Goal: Task Accomplishment & Management: Use online tool/utility

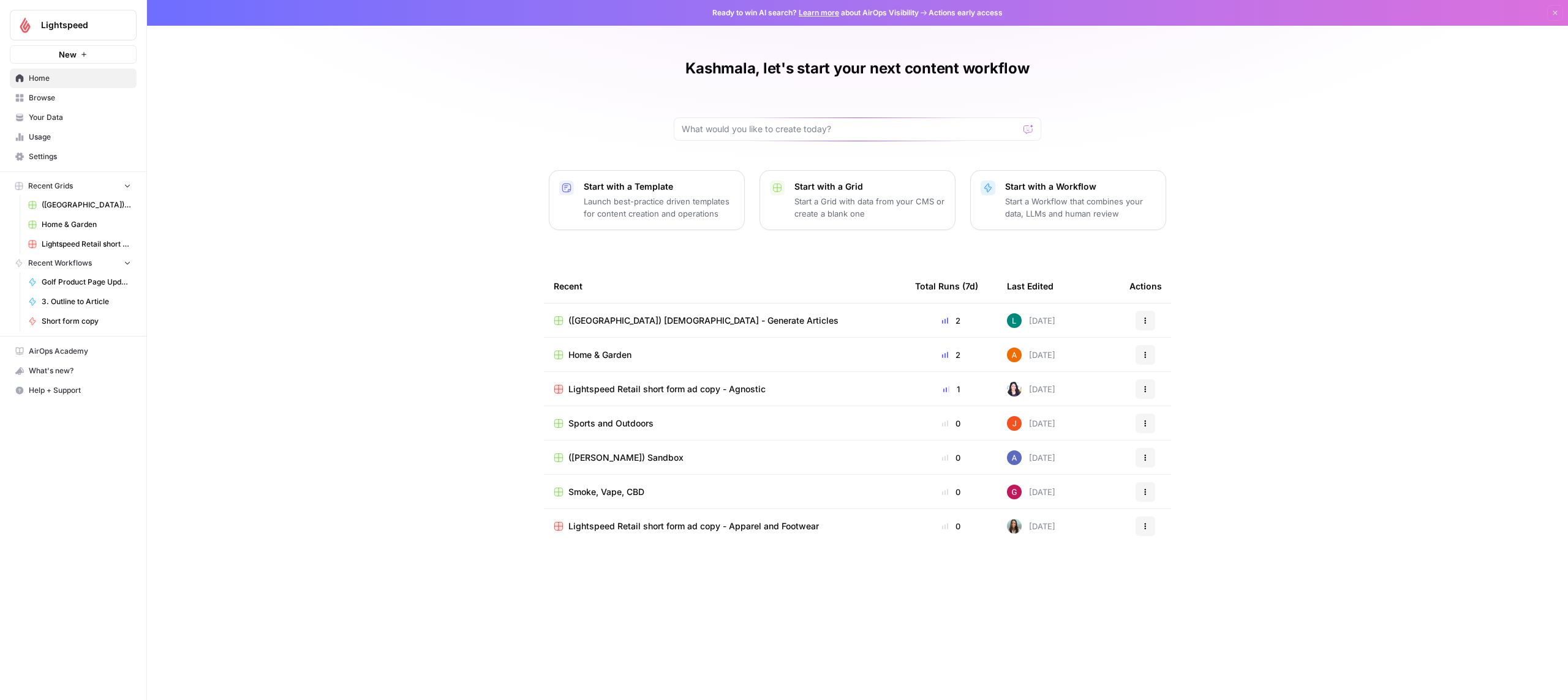
click at [126, 264] on icon "button" at bounding box center [127, 263] width 9 height 9
click at [623, 347] on td "Home & Garden" at bounding box center [724, 354] width 362 height 33
click at [595, 357] on span "Home & Garden" at bounding box center [599, 355] width 63 height 12
click at [832, 130] on input "text" at bounding box center [850, 129] width 337 height 12
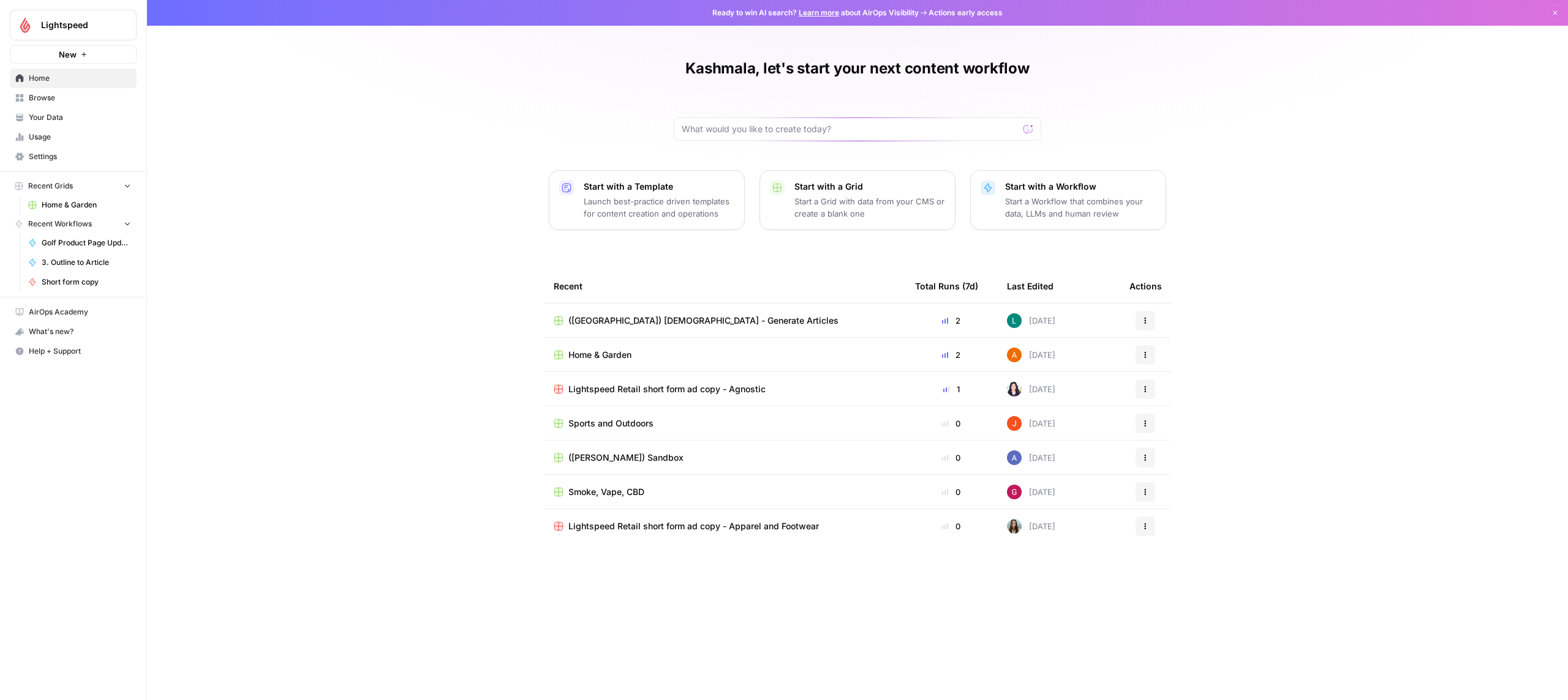
click at [722, 145] on div "Kashmala, let's start your next content workflow Start with a Template Launch b…" at bounding box center [857, 350] width 1421 height 700
click at [724, 135] on div at bounding box center [857, 129] width 367 height 24
type input "Blog"
click at [630, 203] on p "Launch best-practice driven templates for content creation and operations" at bounding box center [659, 207] width 151 height 24
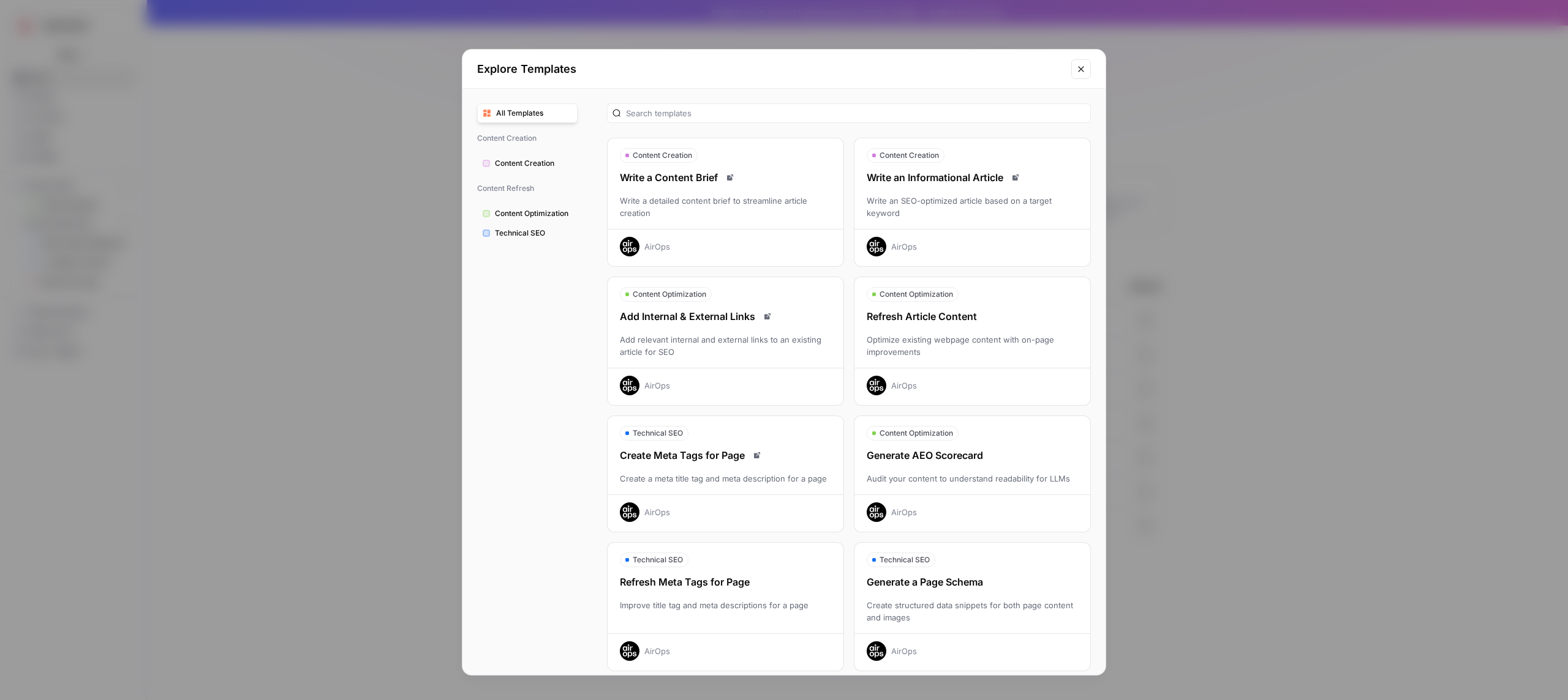
click at [524, 163] on span "Content Creation" at bounding box center [533, 164] width 78 height 11
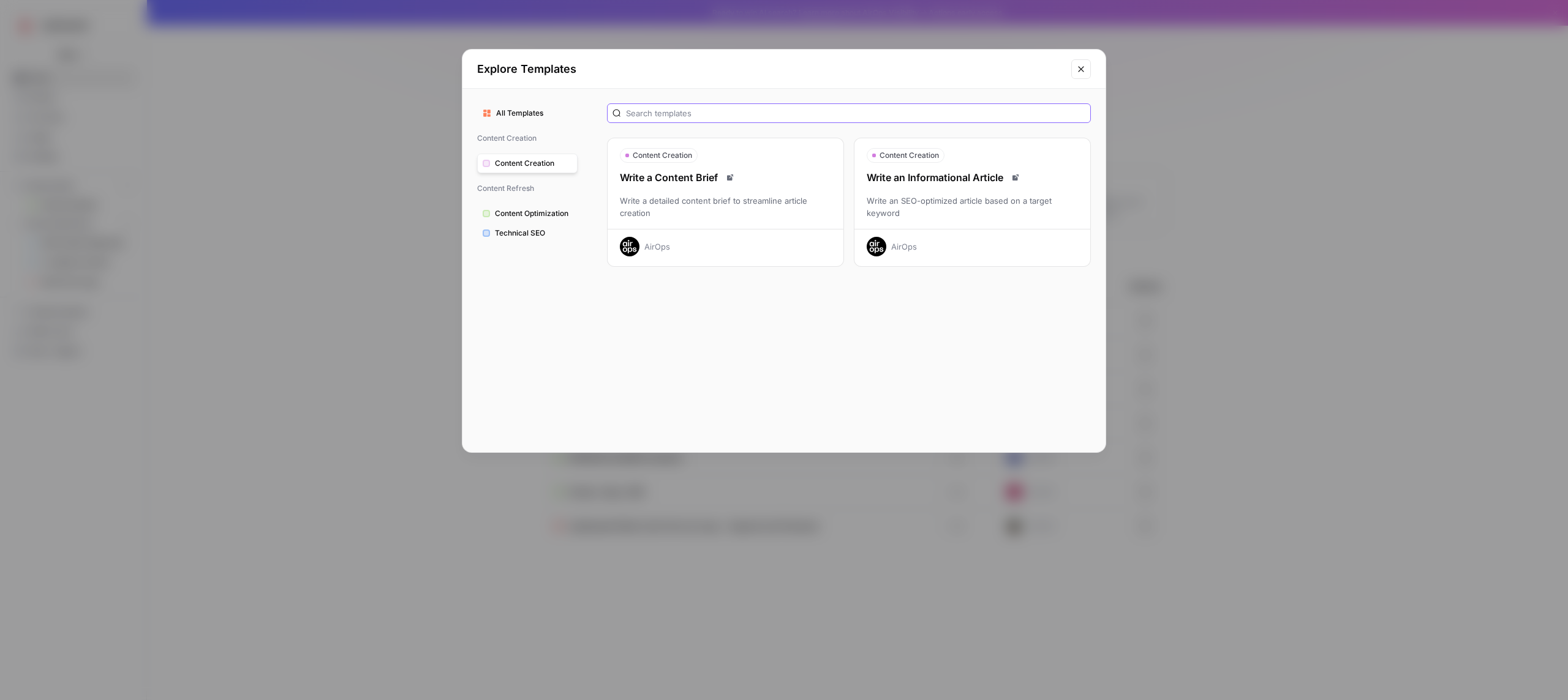
click at [674, 113] on input "text" at bounding box center [855, 113] width 460 height 12
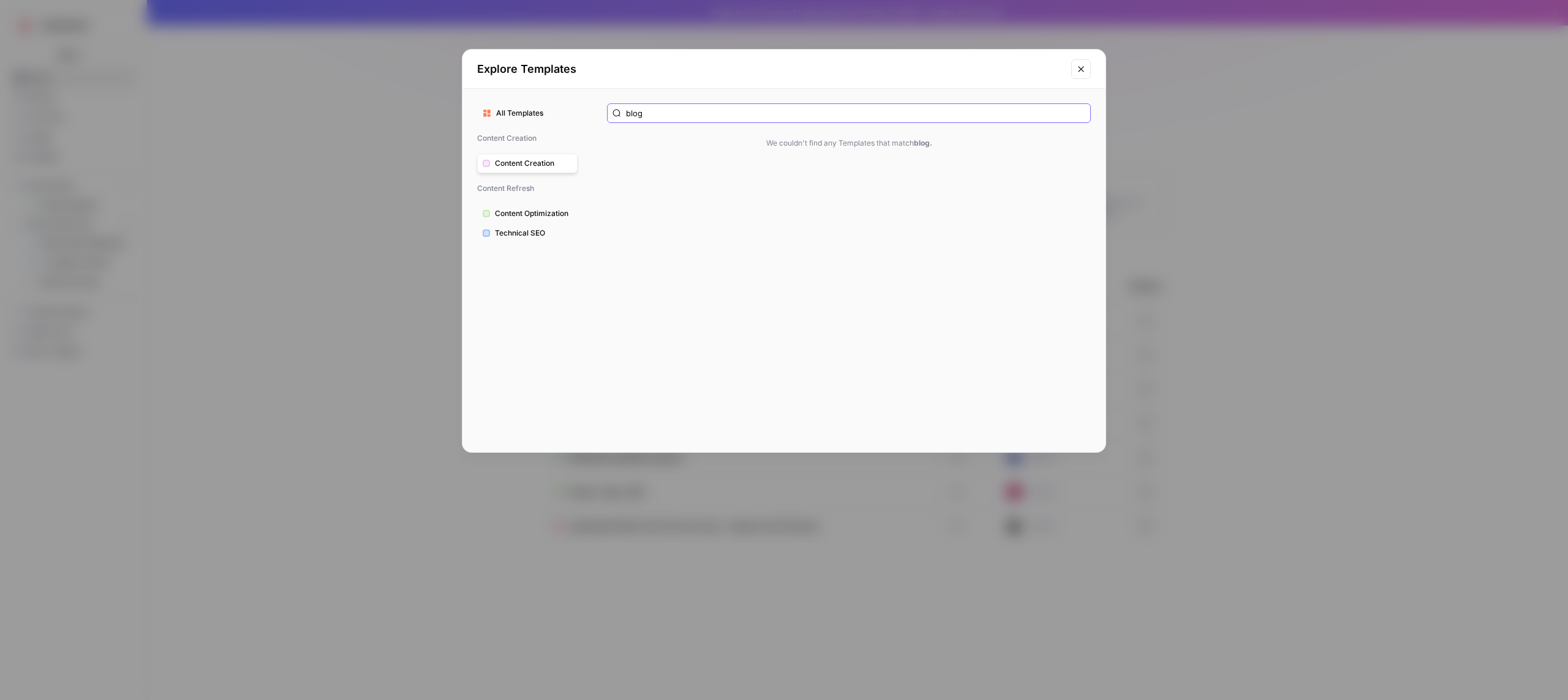
type input "blog"
click at [1088, 73] on button "Close modal" at bounding box center [1081, 69] width 20 height 20
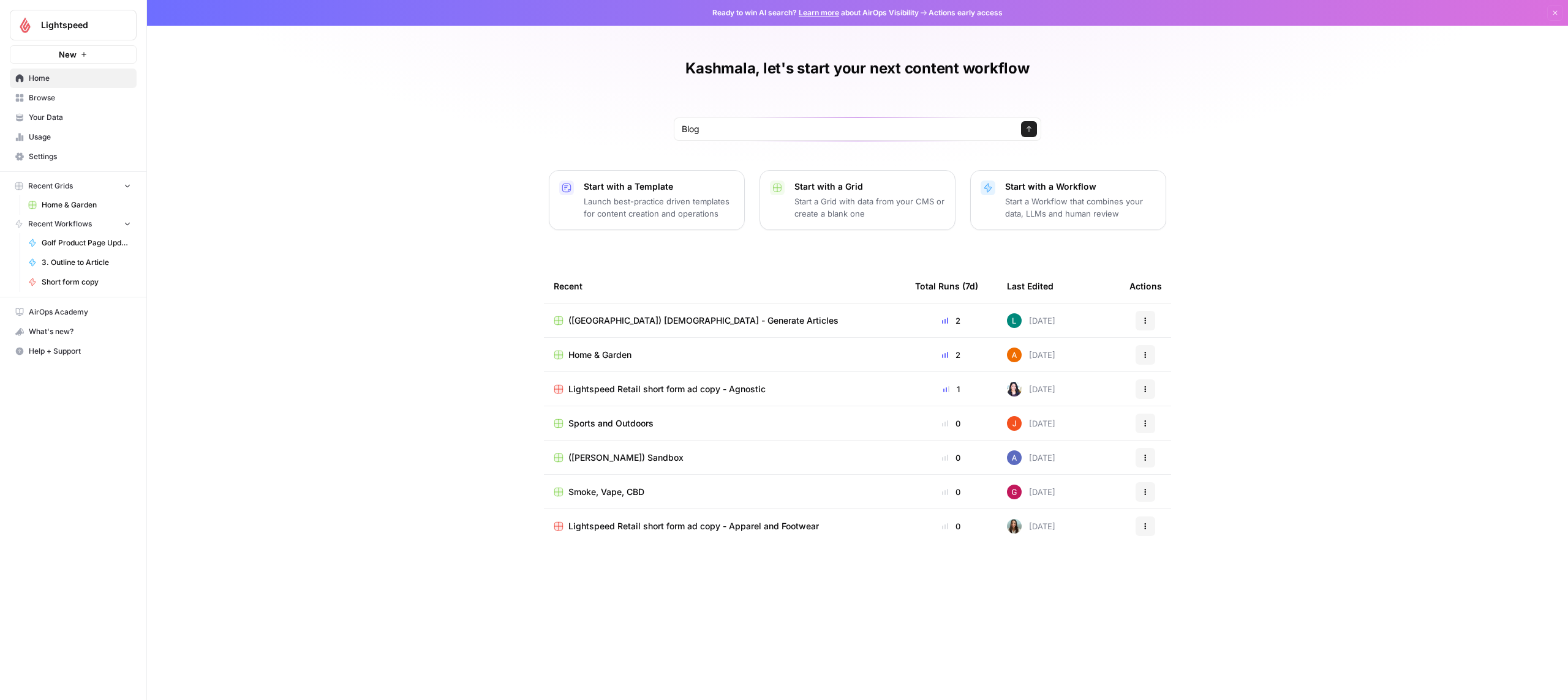
click at [630, 360] on span "Home & Garden" at bounding box center [599, 355] width 63 height 12
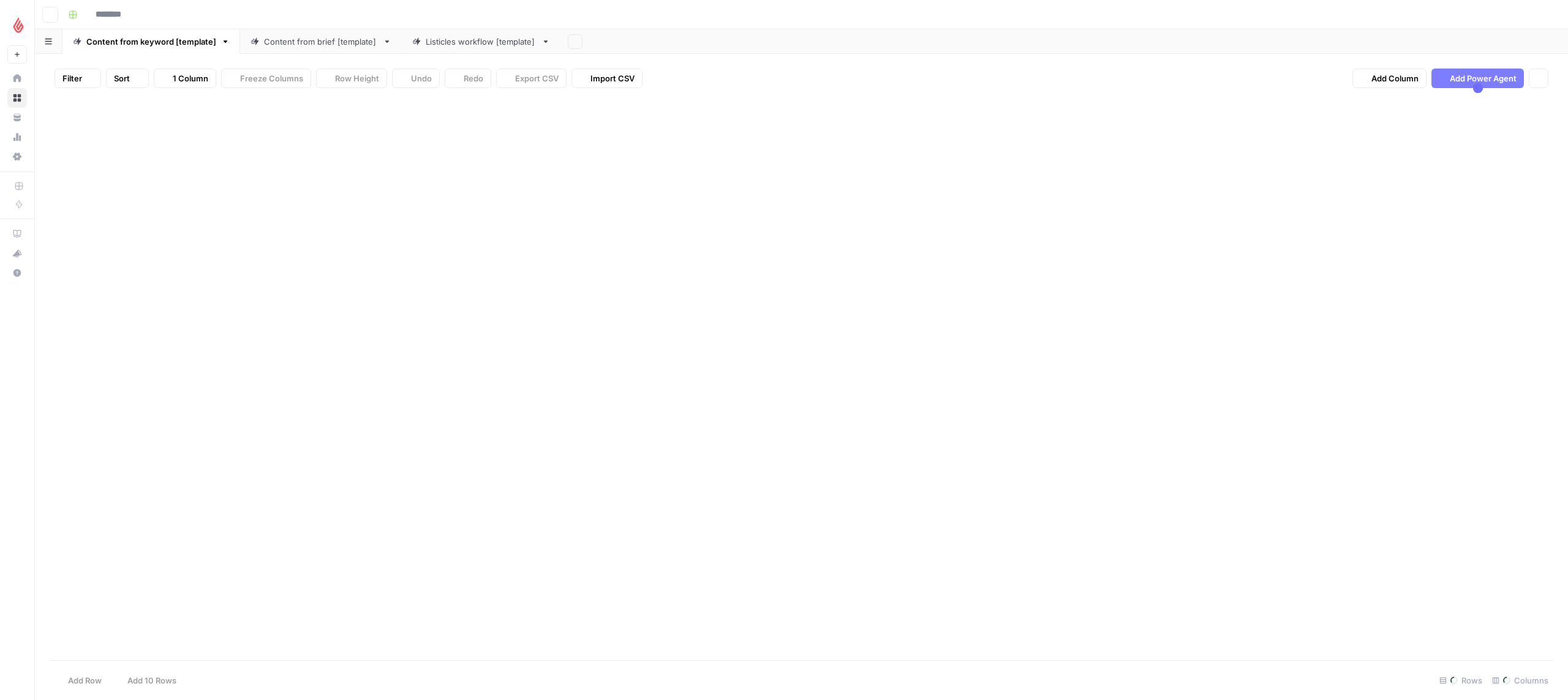
type input "**********"
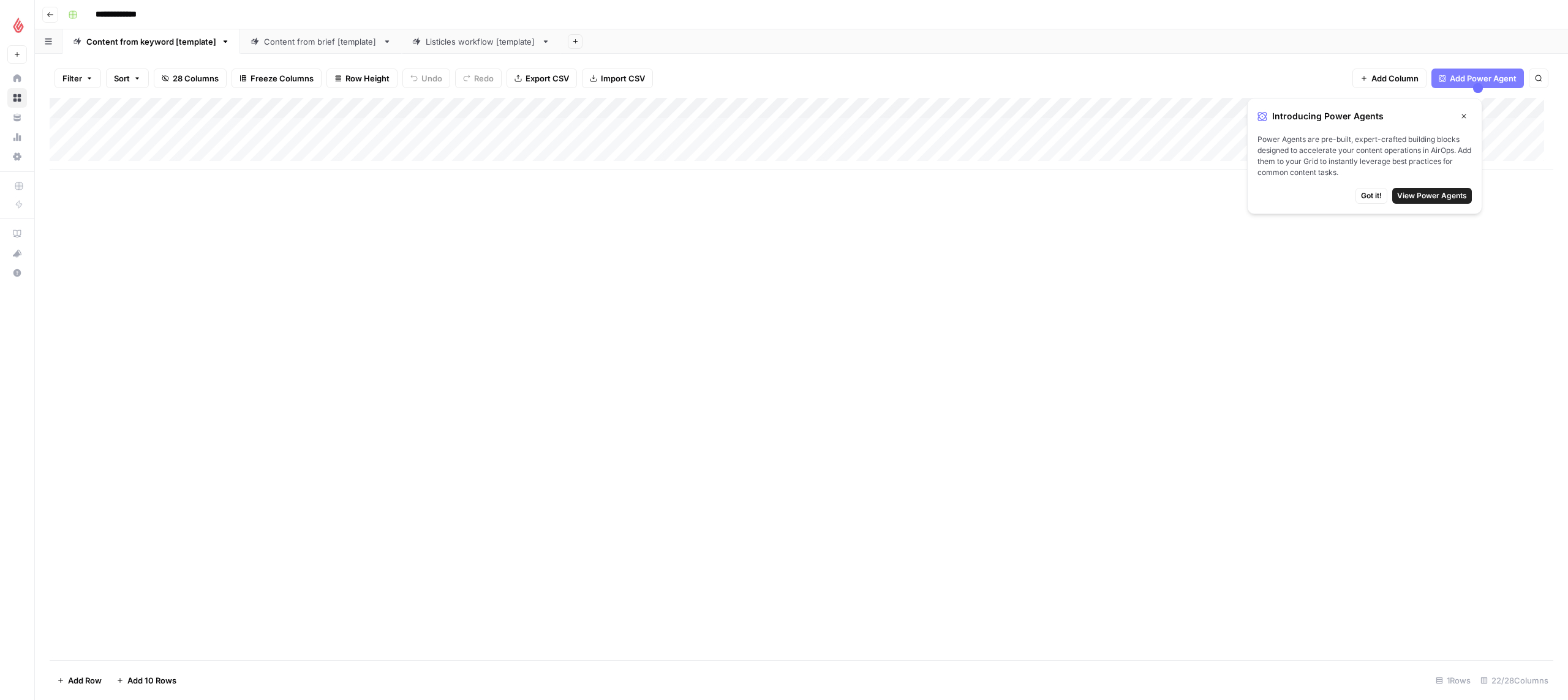
click at [1468, 114] on button "Close" at bounding box center [1464, 117] width 16 height 16
click at [1422, 126] on div "Add Column" at bounding box center [802, 134] width 1504 height 73
click at [1005, 124] on div "Add Column" at bounding box center [802, 134] width 1504 height 73
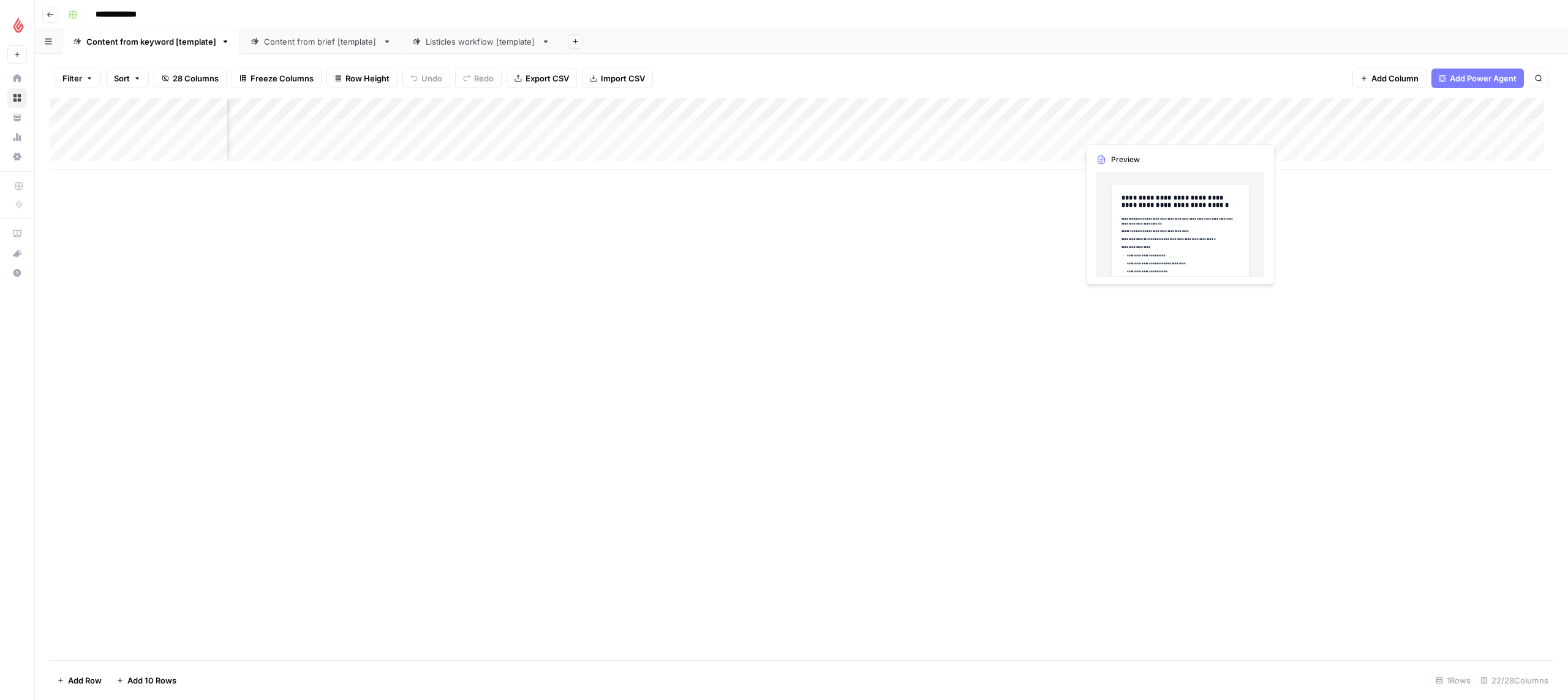
click at [1143, 127] on div "Add Column" at bounding box center [802, 134] width 1504 height 73
click at [1114, 106] on div "Add Column" at bounding box center [802, 134] width 1504 height 73
click at [1293, 202] on div "Add Column" at bounding box center [802, 379] width 1504 height 563
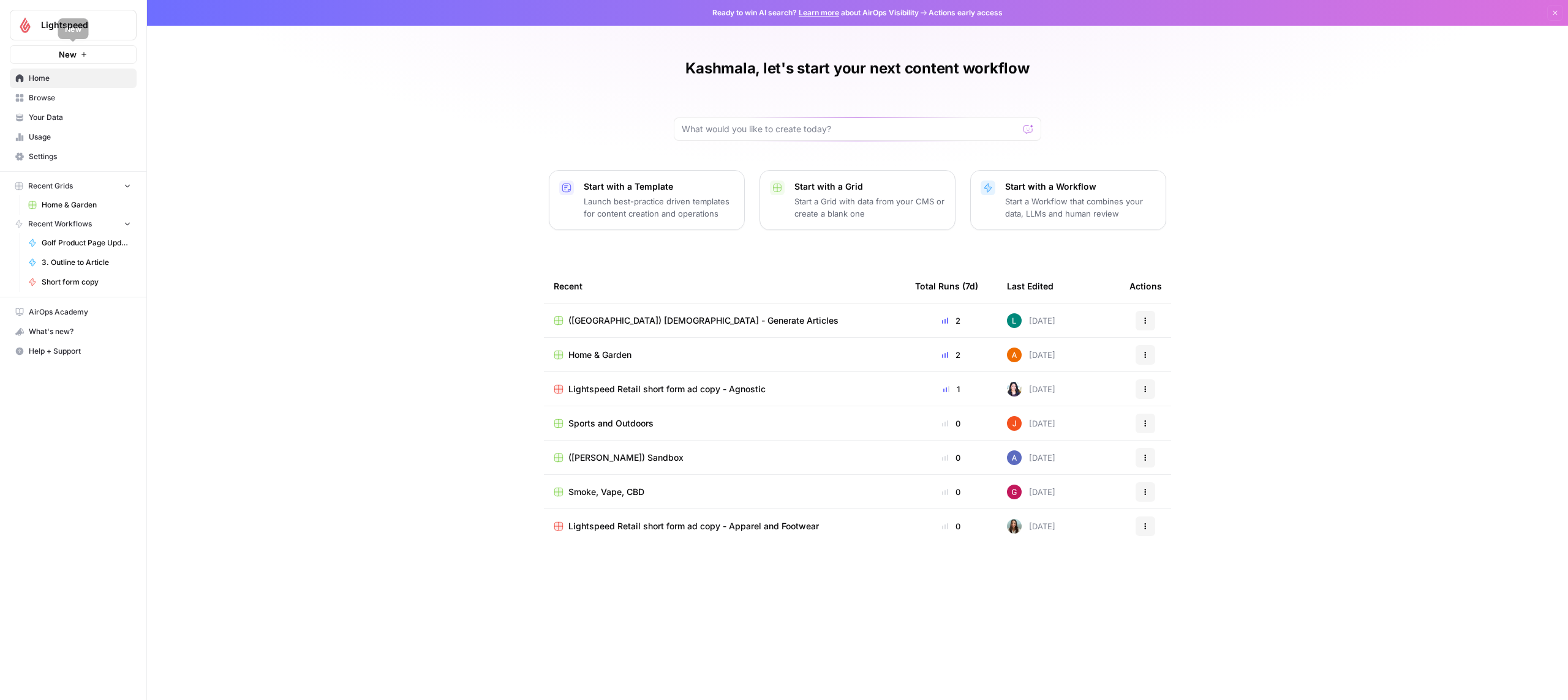
click at [82, 59] on button "New" at bounding box center [73, 55] width 127 height 19
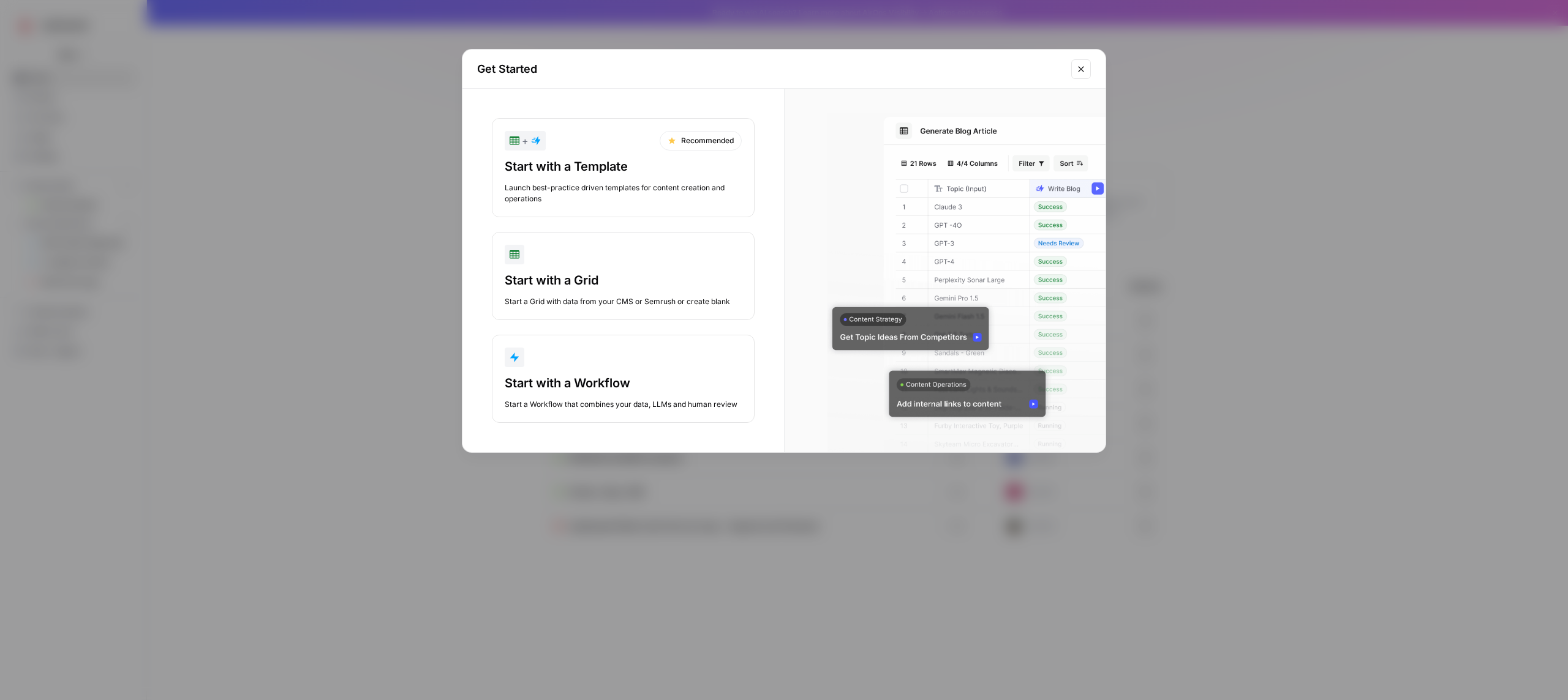
click at [691, 143] on div "Recommended" at bounding box center [700, 141] width 82 height 20
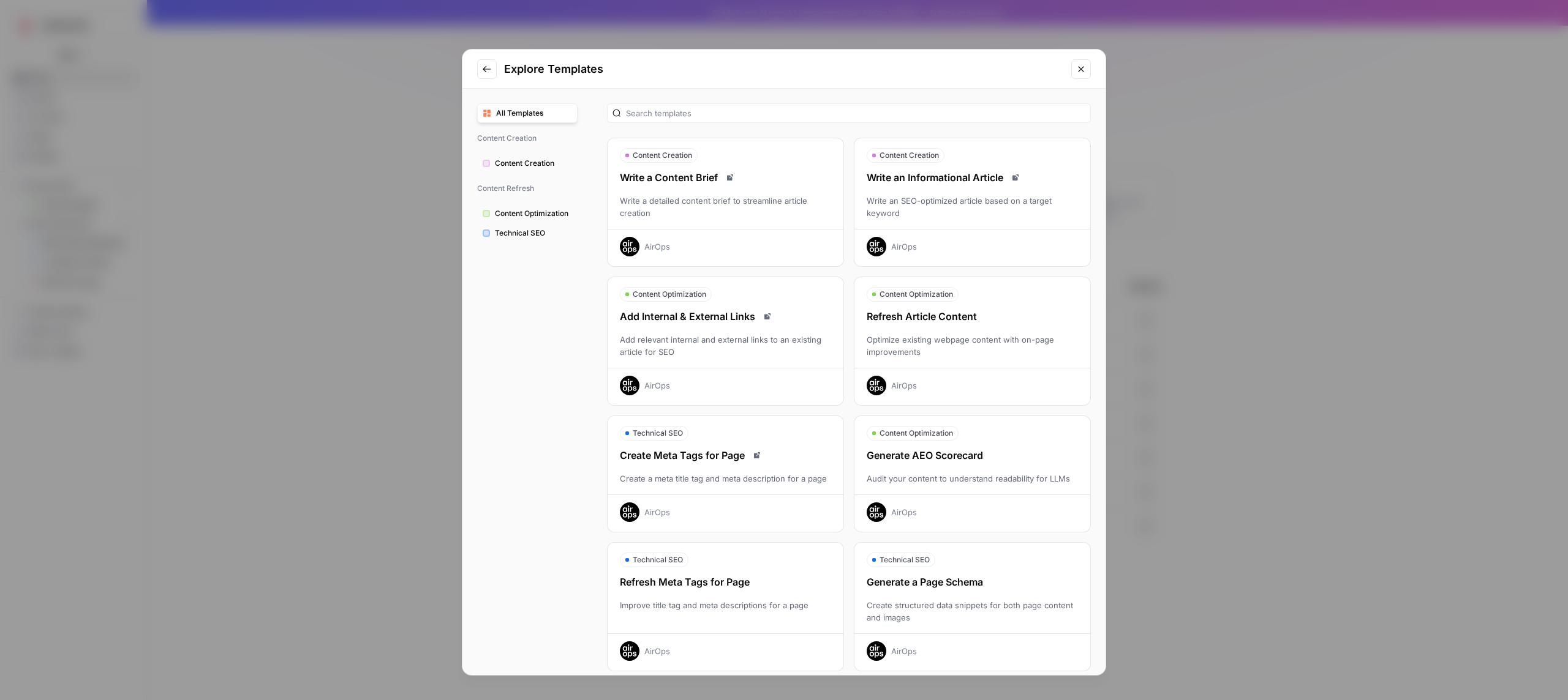
click at [682, 180] on div "Write a Content Brief" at bounding box center [725, 178] width 236 height 15
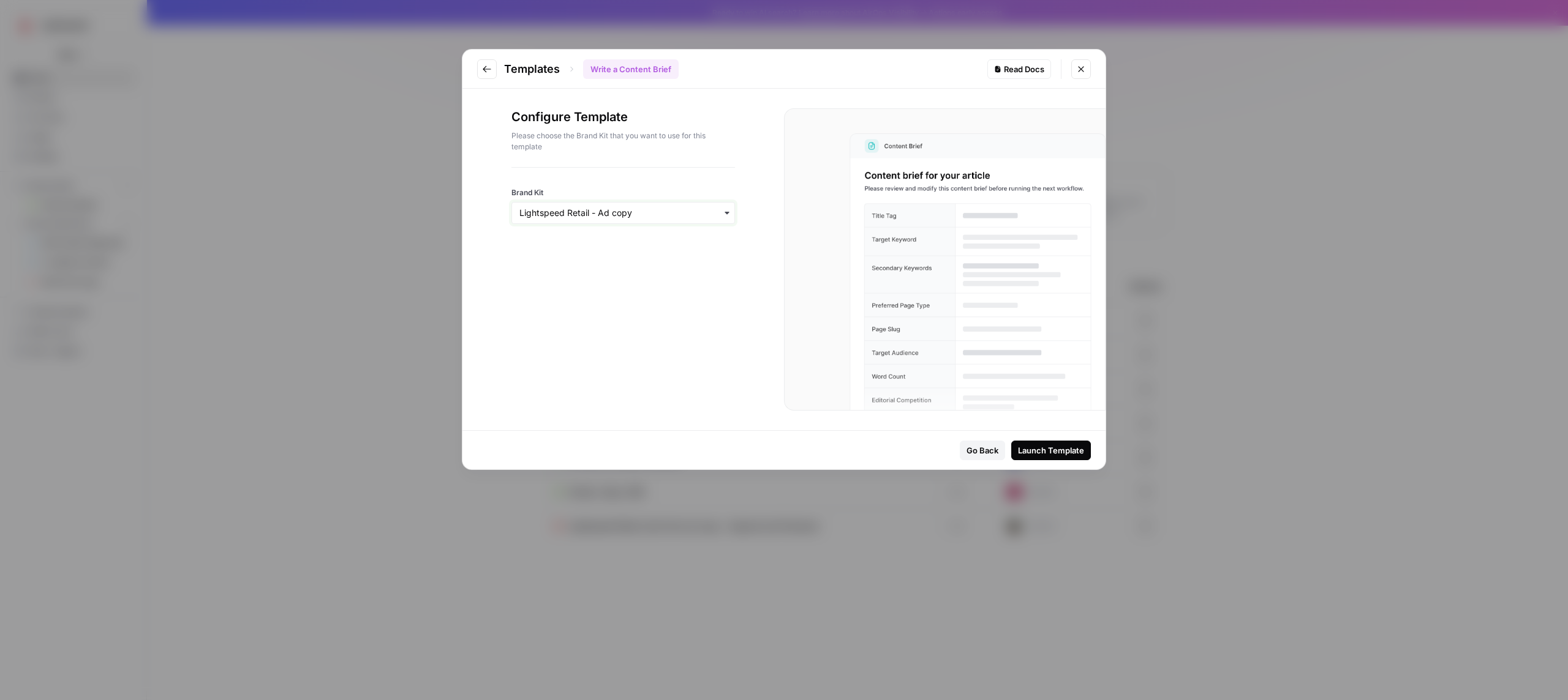
click at [613, 210] on input "Brand Kit" at bounding box center [623, 213] width 207 height 12
click at [744, 170] on div "Configure Template Please choose the Brand Kit that you want to use for this te…" at bounding box center [623, 259] width 322 height 342
click at [609, 210] on input "Brand Kit" at bounding box center [623, 213] width 207 height 12
click at [589, 345] on div "Configure Template Please choose the Brand Kit that you want to use for this te…" at bounding box center [623, 259] width 322 height 342
click at [1024, 74] on div "Read Docs" at bounding box center [1019, 69] width 51 height 12
